Goal: Navigation & Orientation: Find specific page/section

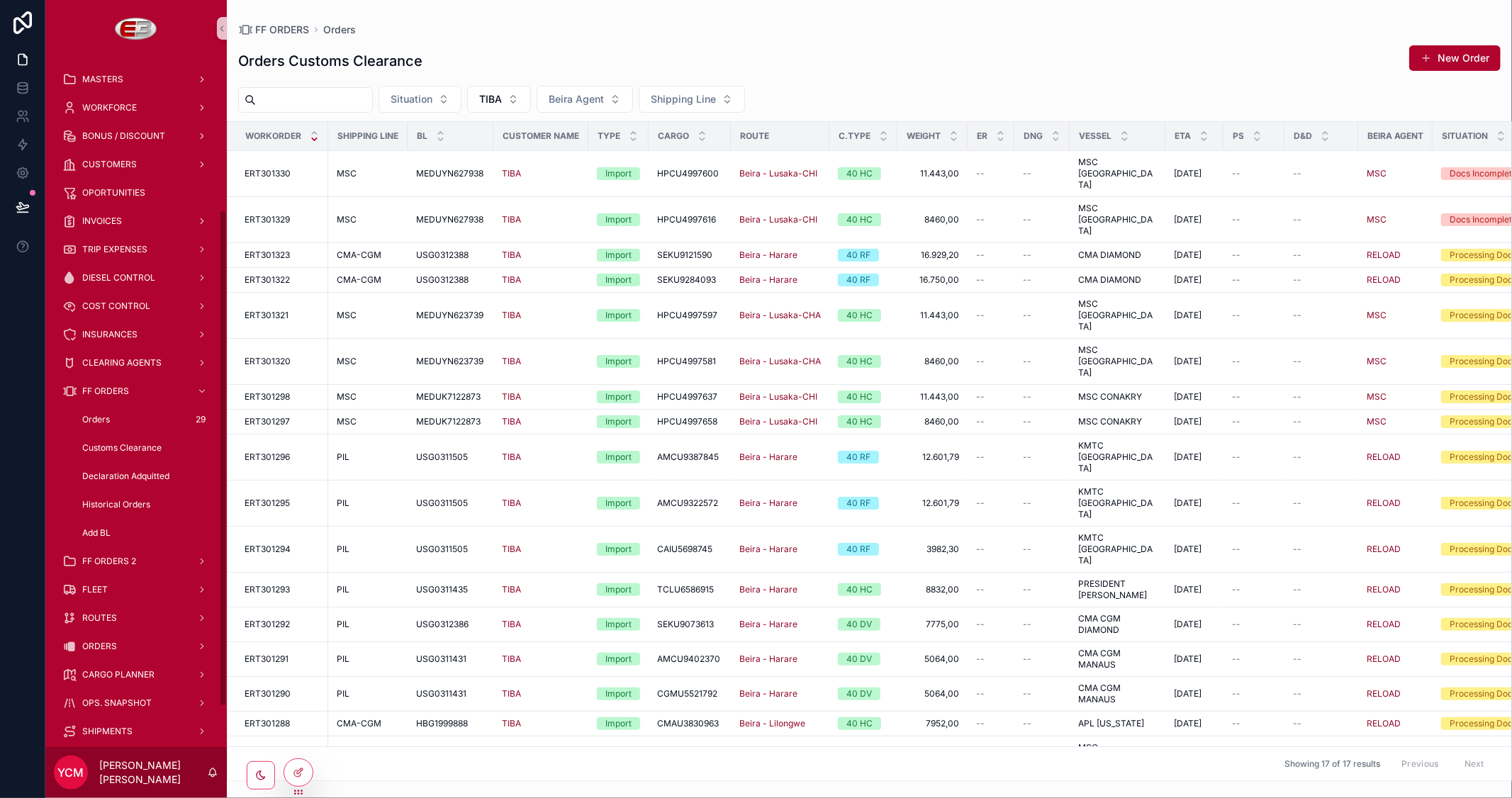
scroll to position [214, 0]
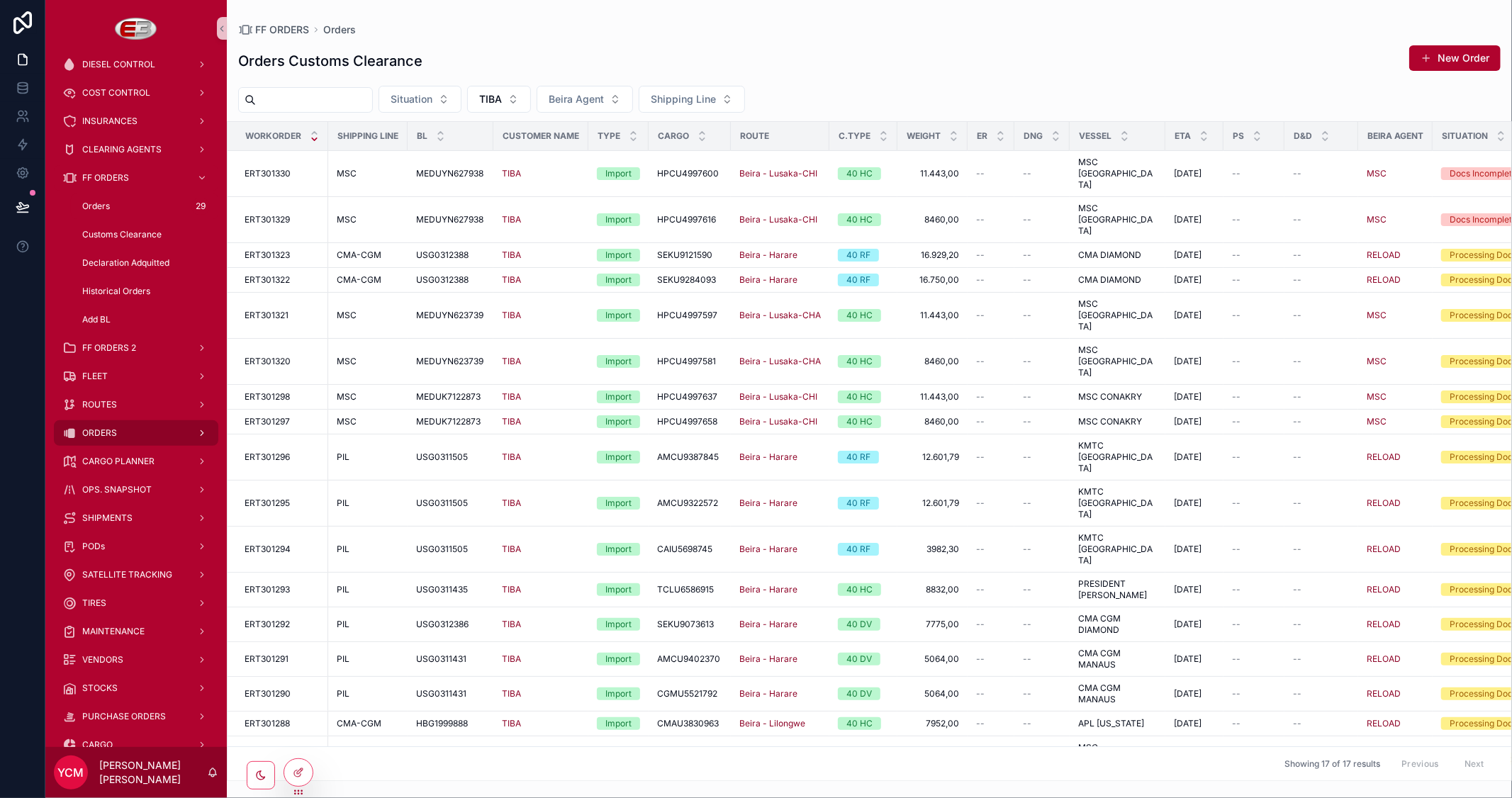
click at [115, 427] on span "ORDERS" at bounding box center [99, 433] width 35 height 12
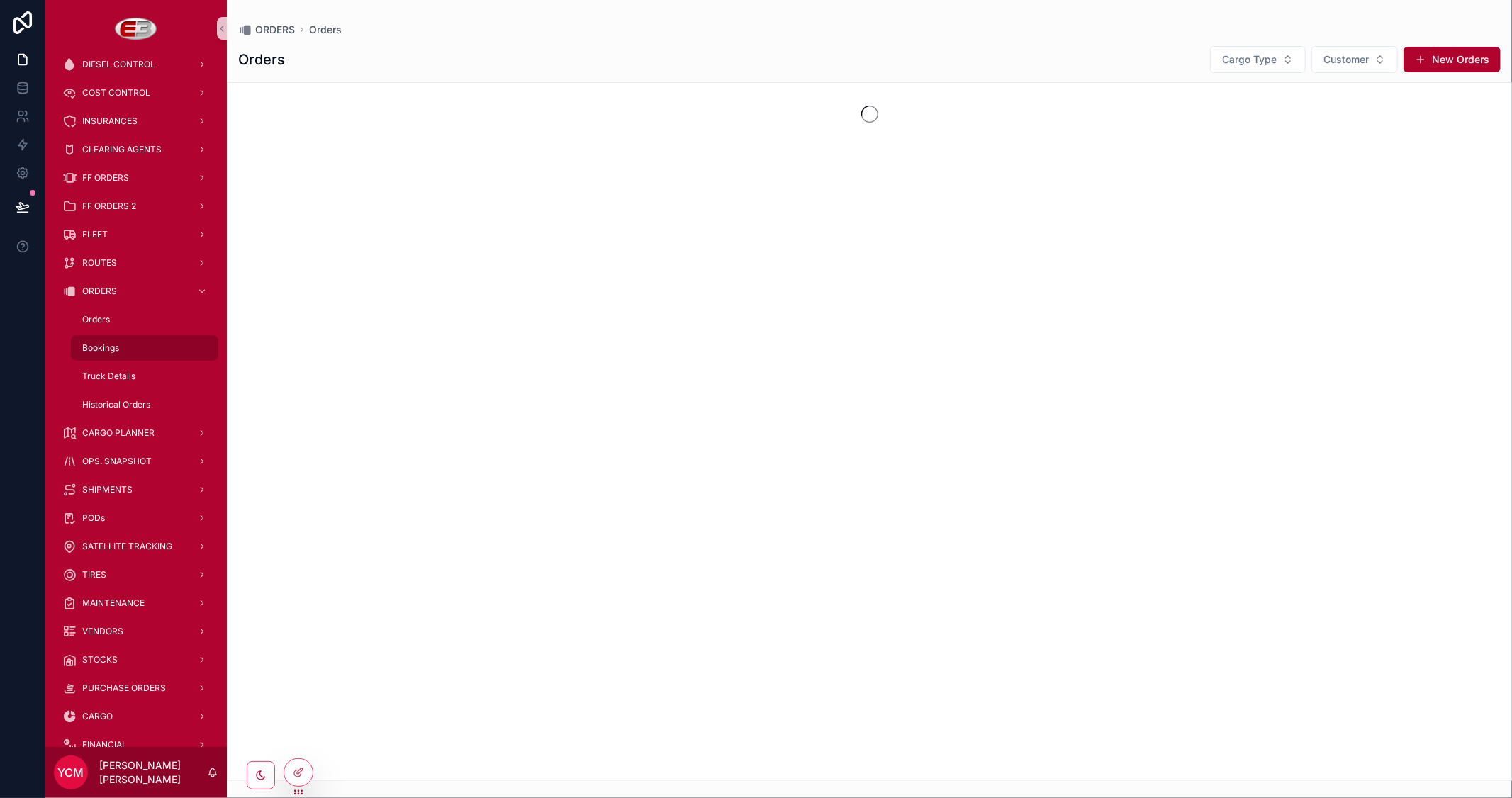
click at [118, 344] on span "Bookings" at bounding box center [101, 348] width 37 height 12
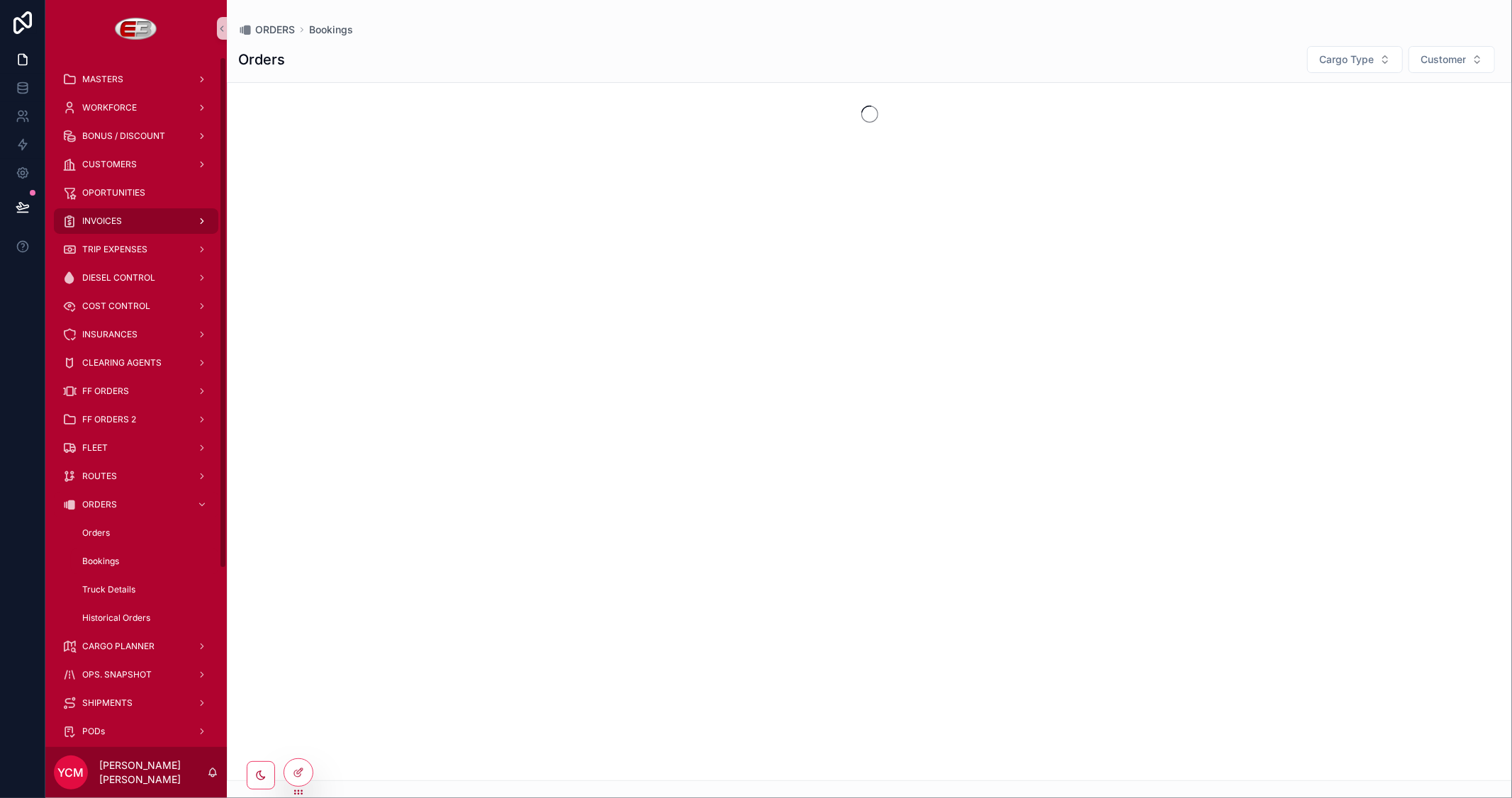
click at [122, 220] on div "INVOICES" at bounding box center [136, 221] width 147 height 22
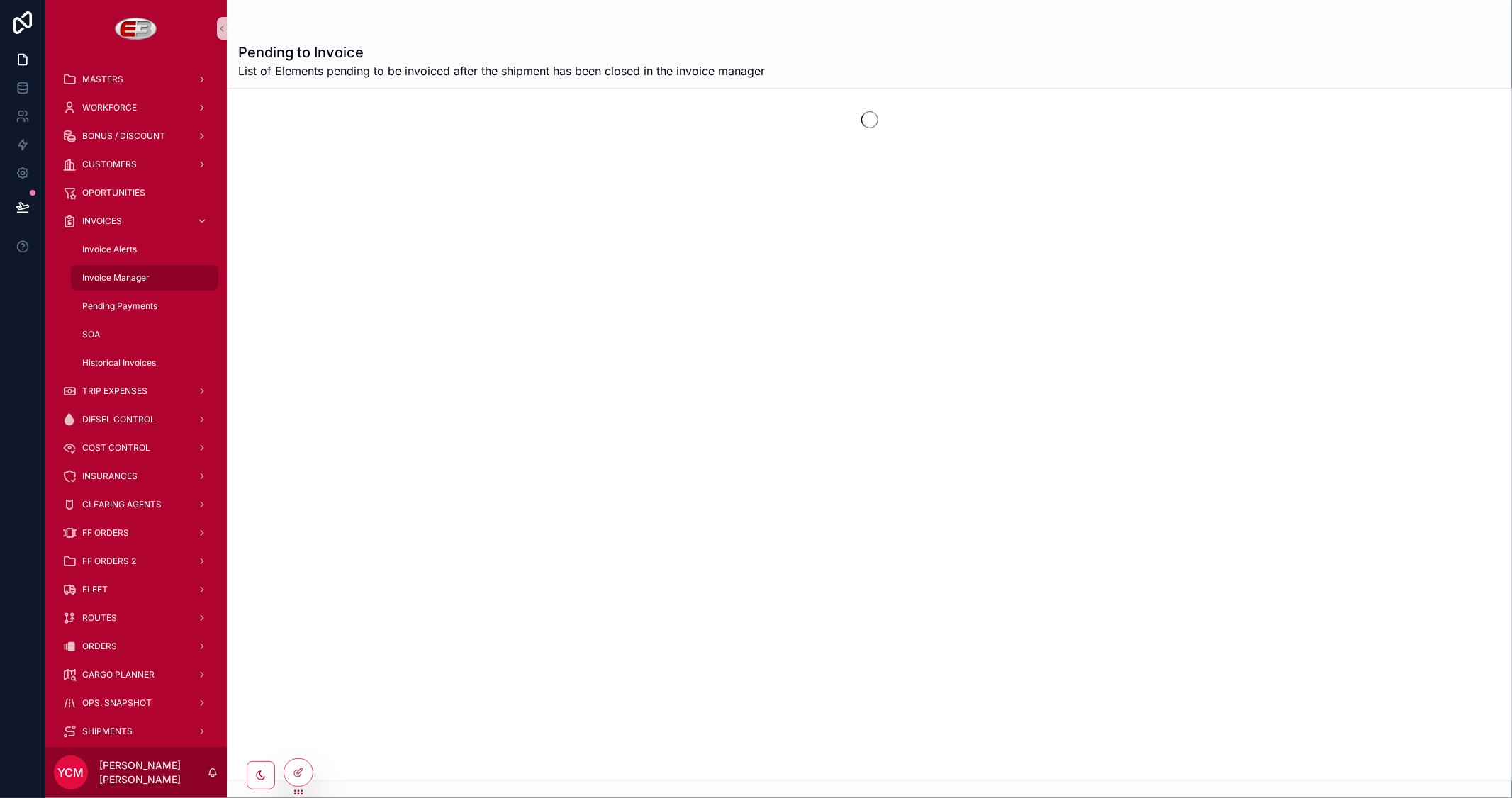
click at [114, 275] on span "Invoice Manager" at bounding box center [115, 278] width 67 height 12
